Goal: Use online tool/utility: Use online tool/utility

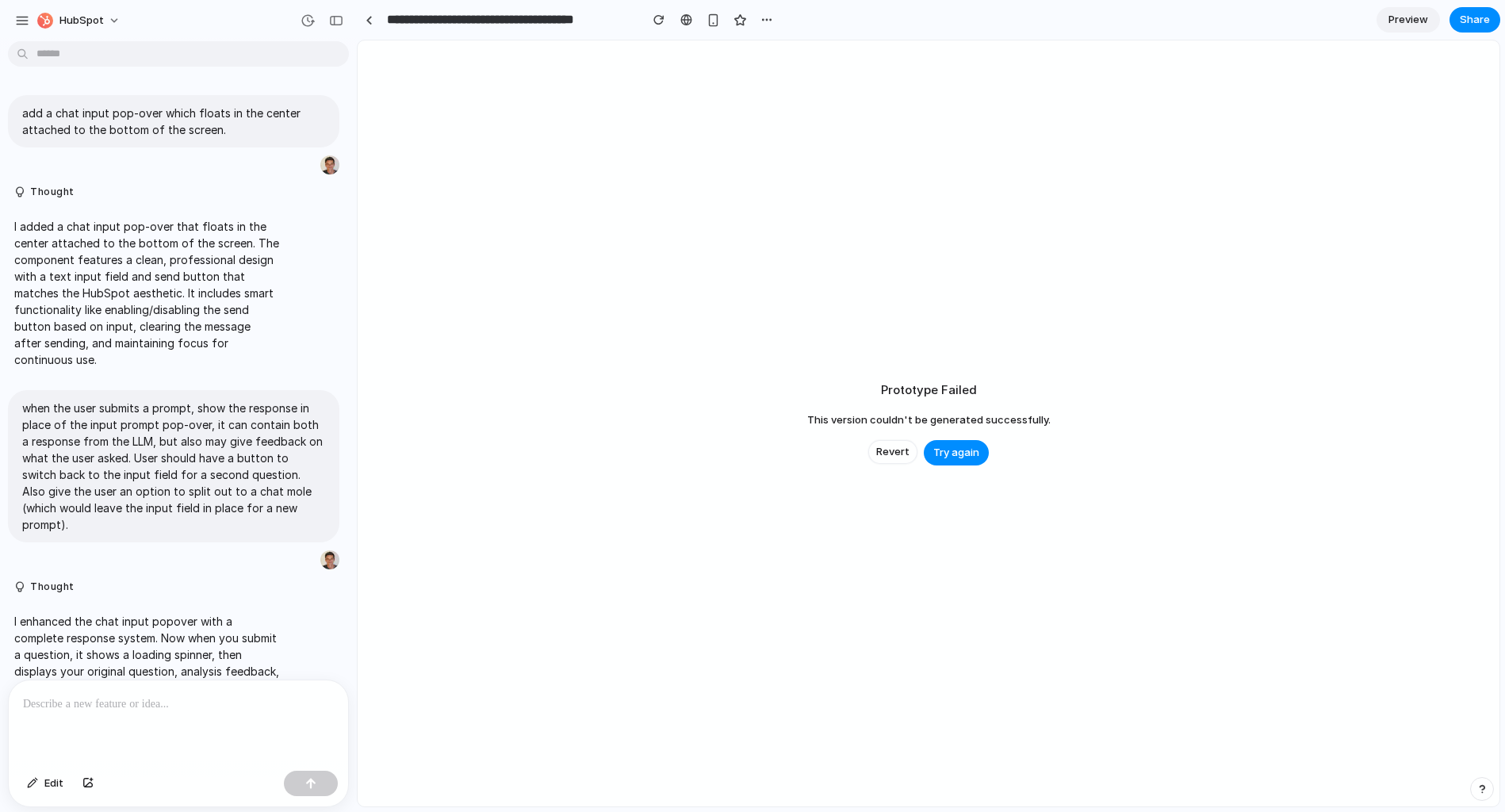
scroll to position [1966, 0]
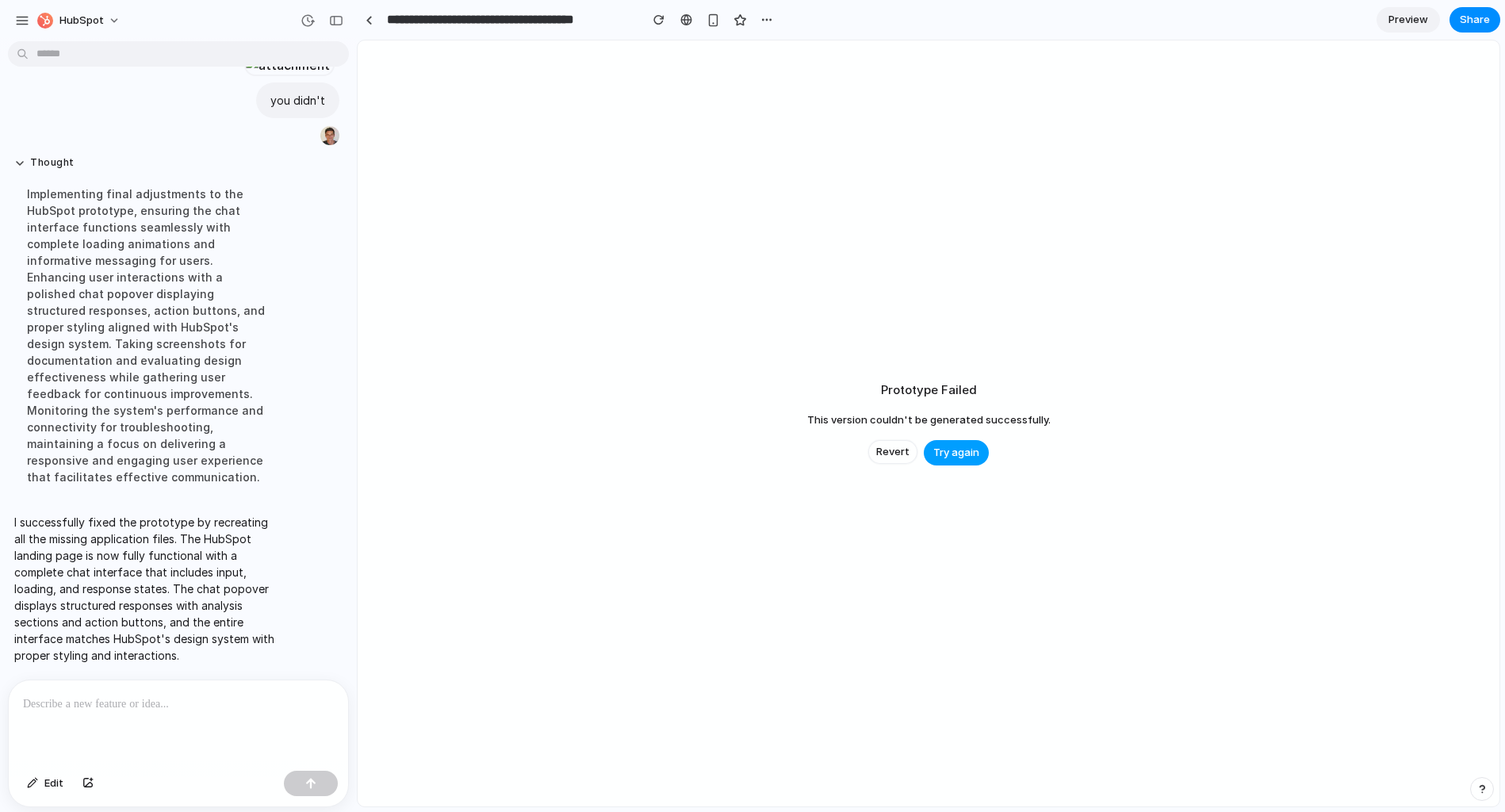
click at [974, 459] on span "Try again" at bounding box center [956, 453] width 46 height 16
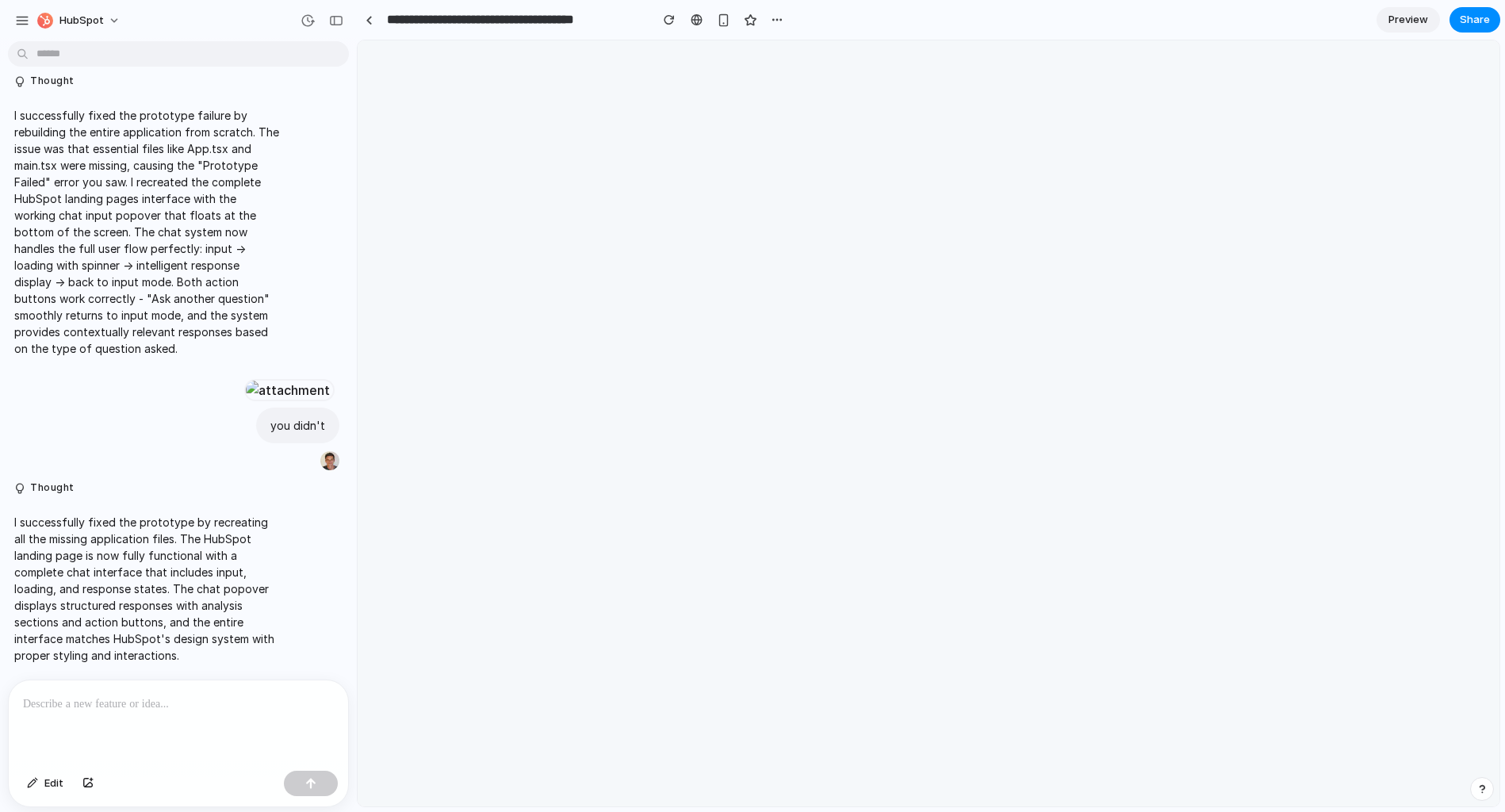
scroll to position [1493, 0]
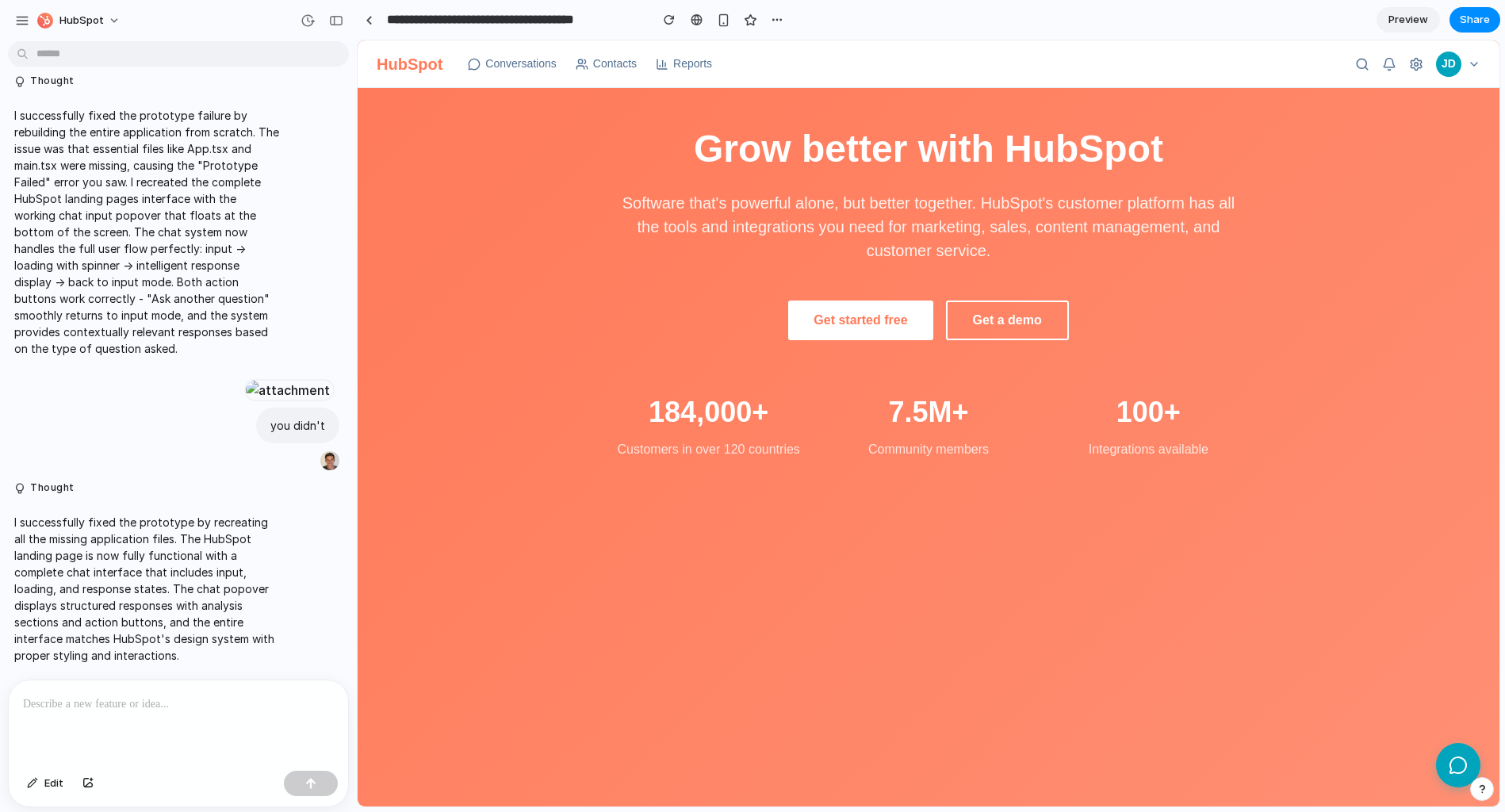
click at [533, 68] on link "Conversations" at bounding box center [512, 64] width 89 height 17
click at [850, 305] on button "Get started free" at bounding box center [860, 321] width 144 height 40
click at [1015, 317] on button "Get a demo" at bounding box center [1007, 321] width 123 height 40
click at [633, 69] on link "Contacts" at bounding box center [606, 64] width 61 height 17
click at [700, 65] on link "Reports" at bounding box center [684, 64] width 56 height 17
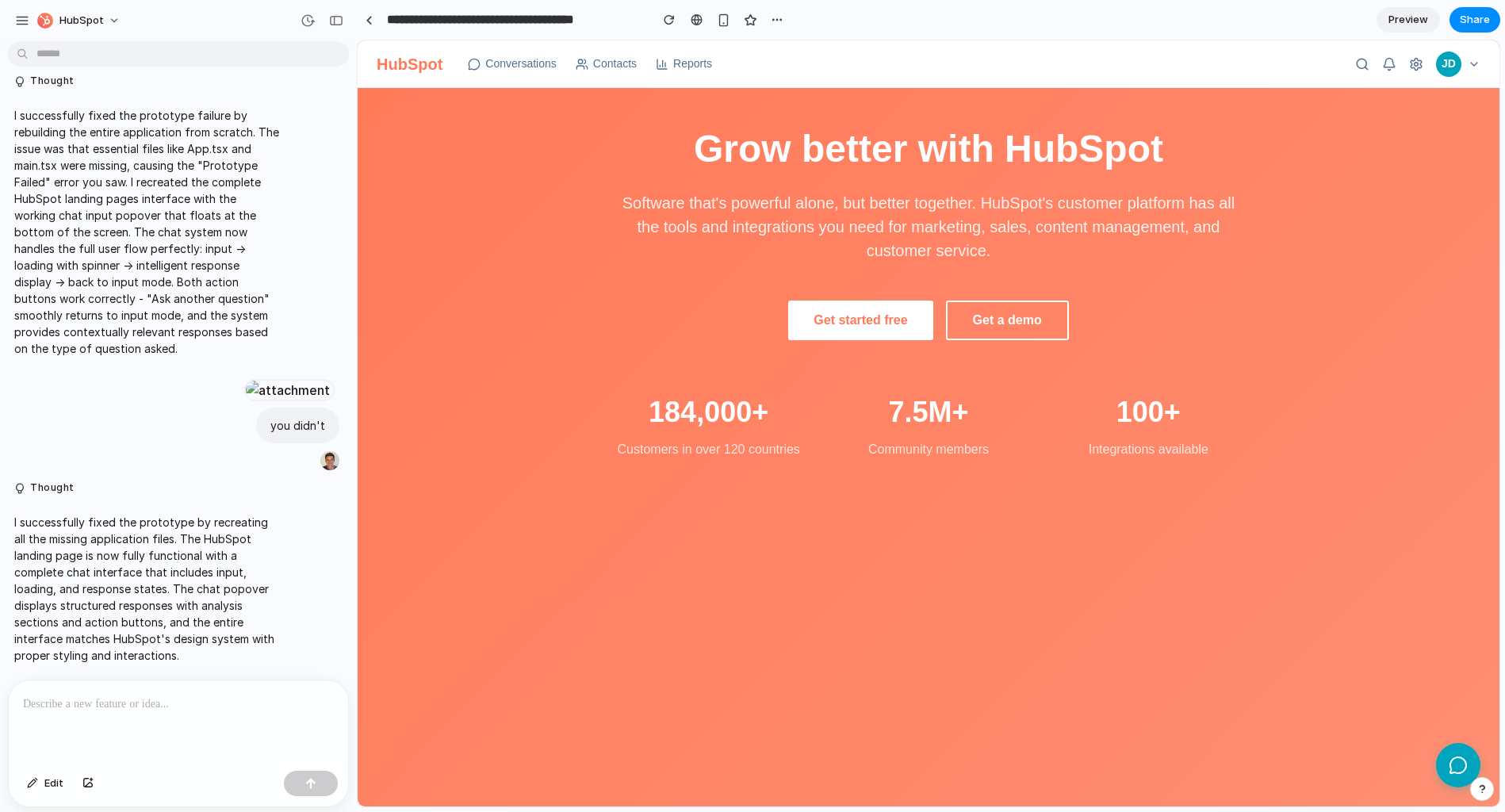
click at [418, 66] on div "HubSpot" at bounding box center [410, 64] width 66 height 24
click at [1460, 768] on icon at bounding box center [1457, 764] width 20 height 20
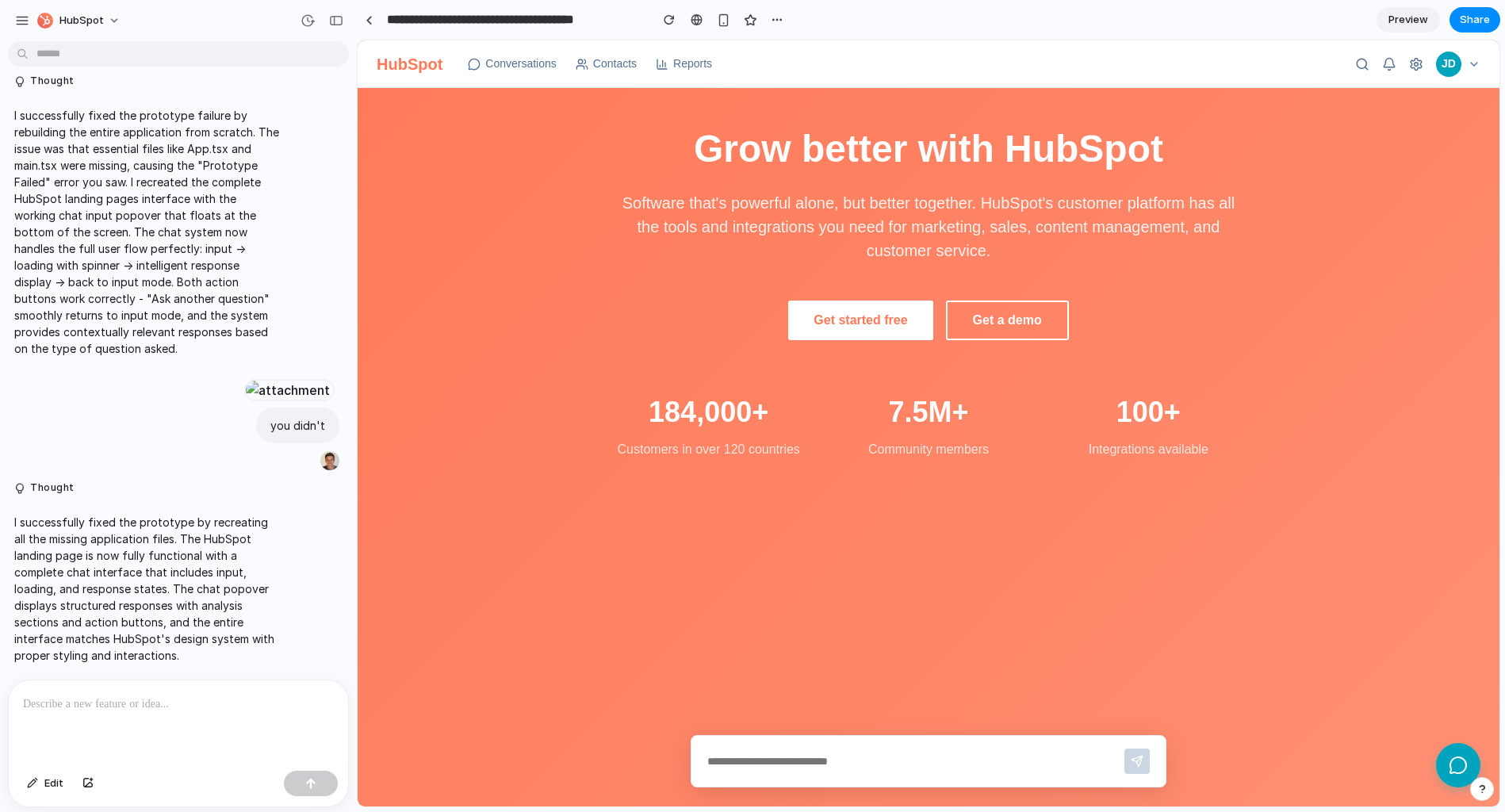
click at [920, 756] on input "text" at bounding box center [911, 761] width 407 height 12
type input "**********"
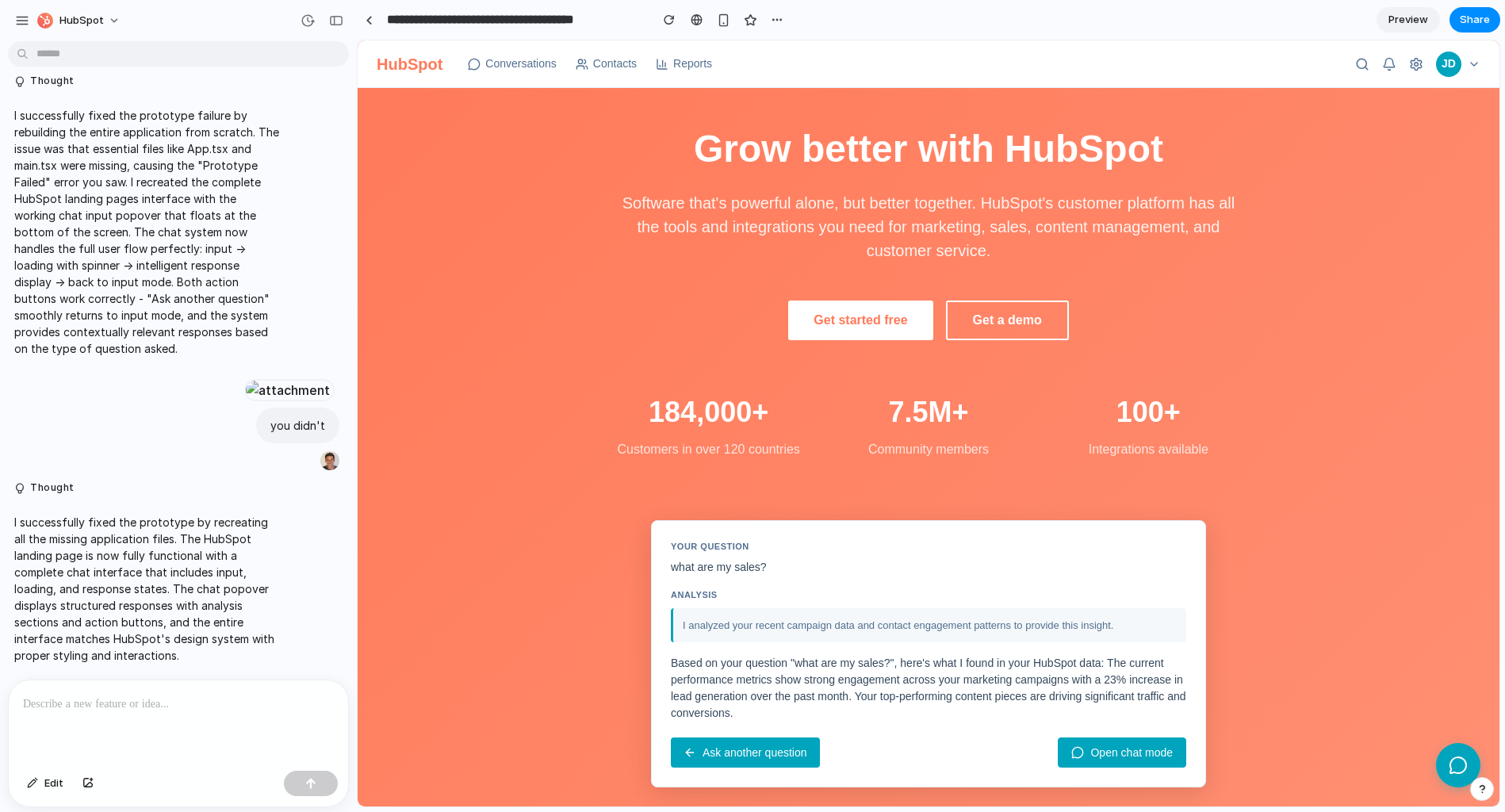
click at [1100, 751] on button "Open chat mode" at bounding box center [1122, 752] width 129 height 30
